Goal: Navigation & Orientation: Find specific page/section

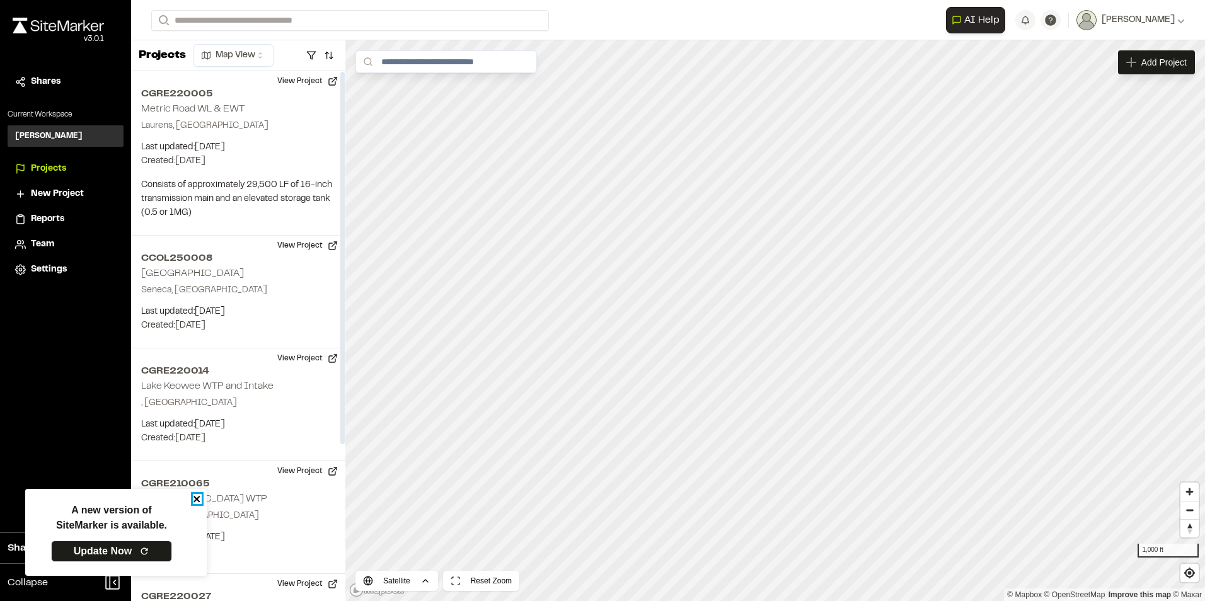
click at [195, 500] on icon "close" at bounding box center [197, 499] width 9 height 10
